Goal: Information Seeking & Learning: Understand process/instructions

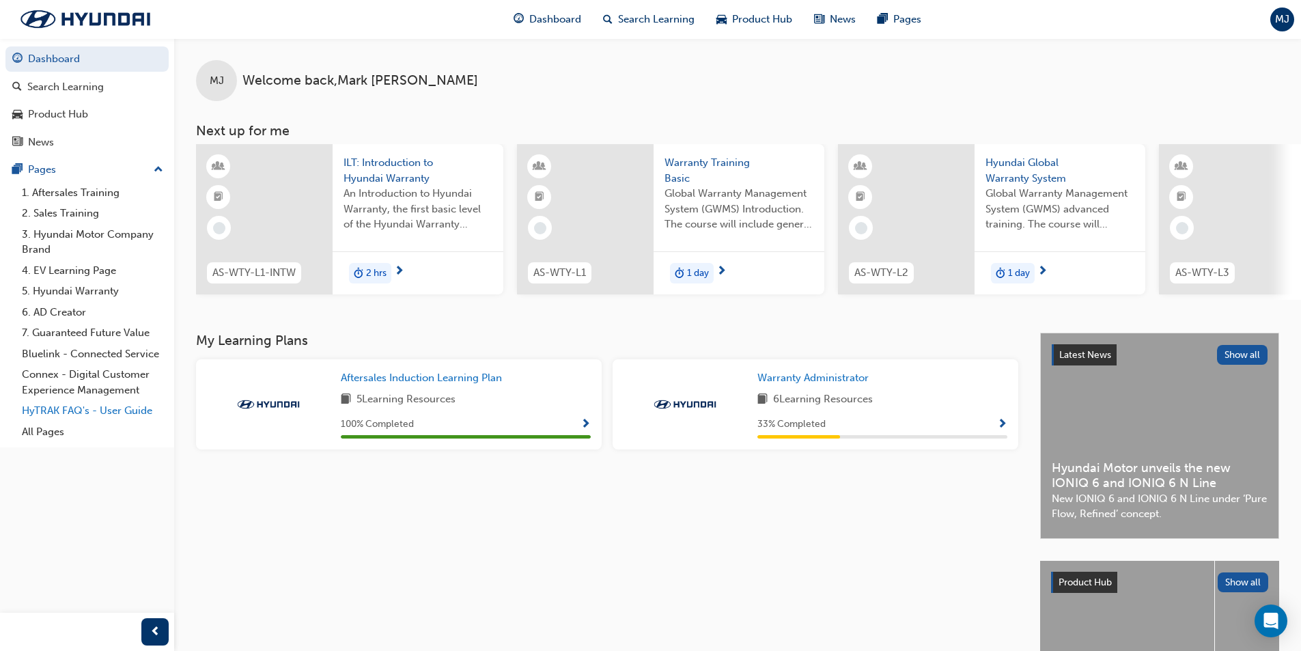
click at [62, 414] on link "HyTRAK FAQ's - User Guide" at bounding box center [92, 410] width 152 height 21
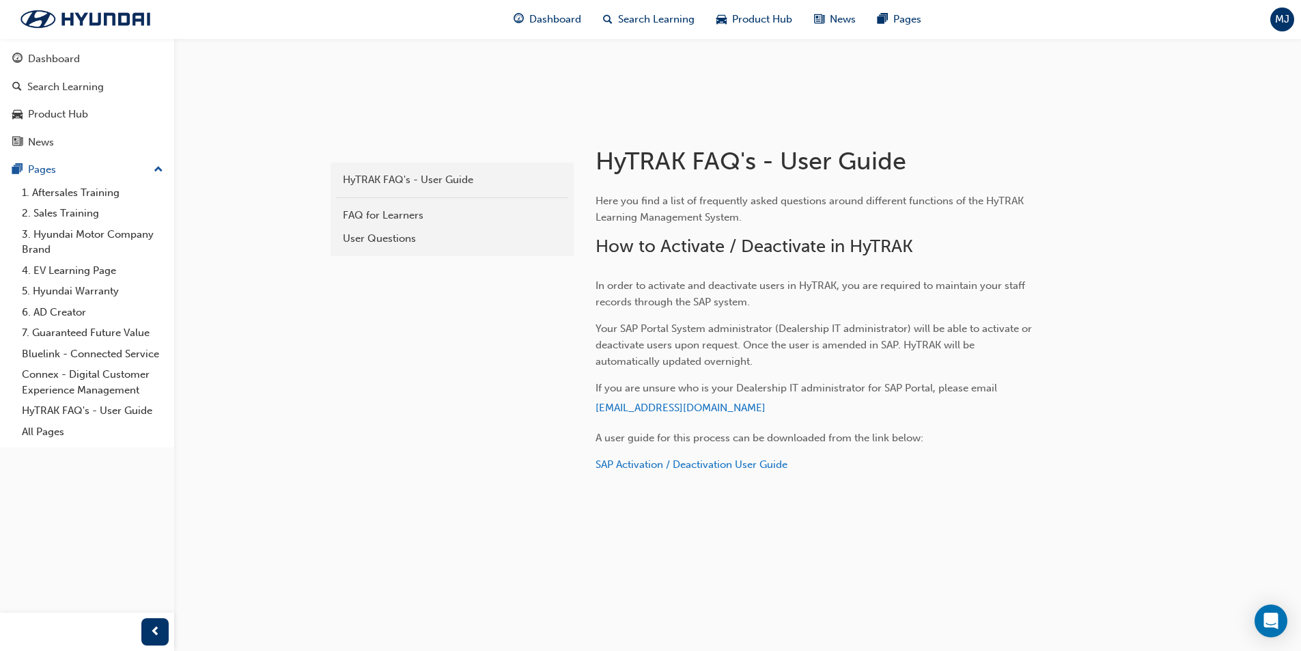
scroll to position [411, 0]
click at [100, 292] on link "5. Hyundai Warranty" at bounding box center [92, 291] width 152 height 21
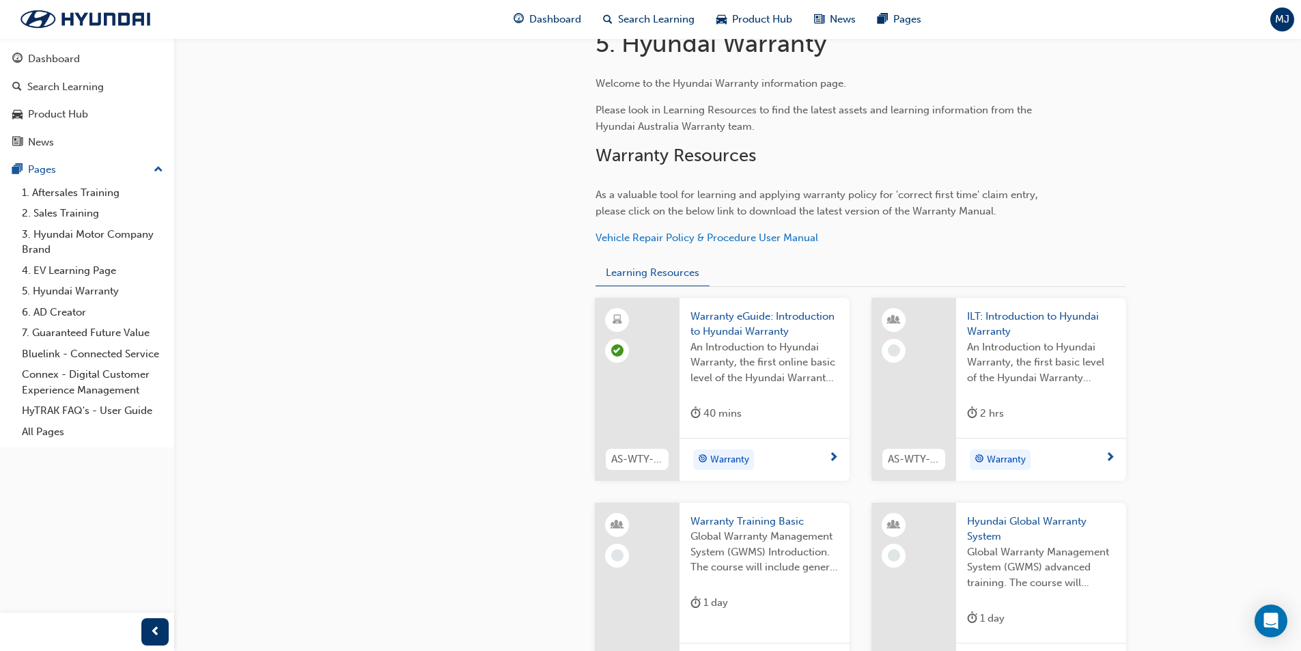
scroll to position [342, 0]
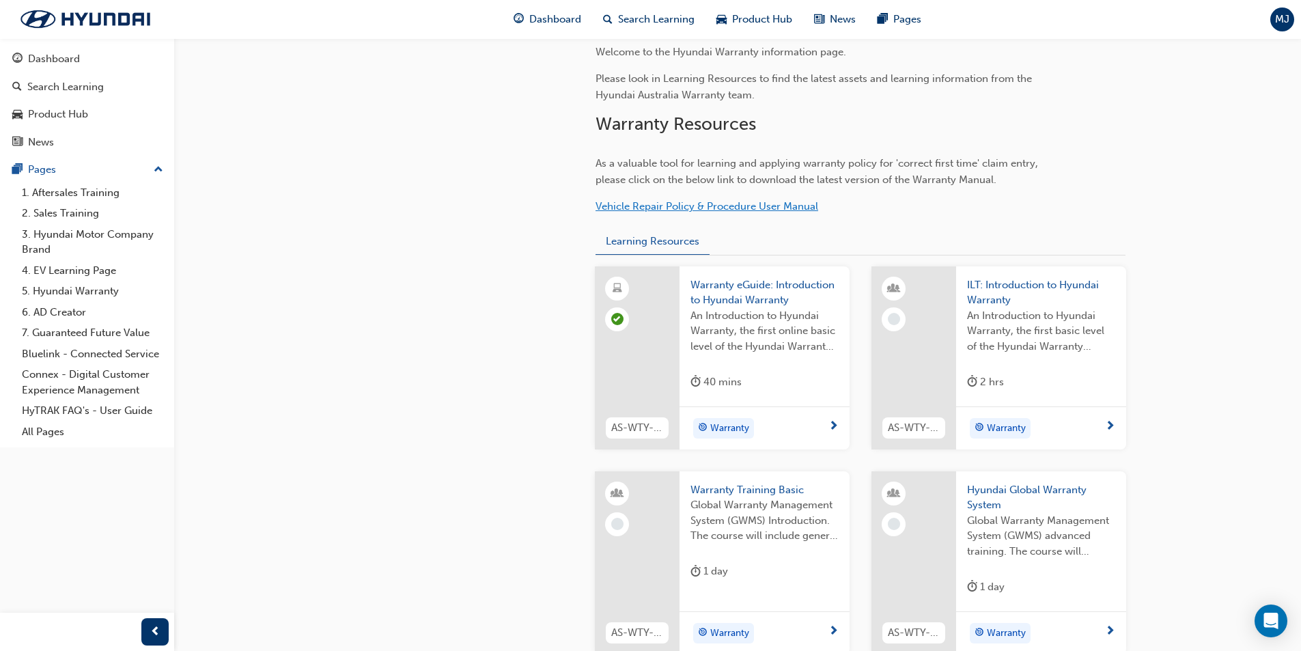
click at [691, 209] on span "Vehicle Repair Policy & Procedure User Manual" at bounding box center [707, 206] width 223 height 12
